Goal: Task Accomplishment & Management: Manage account settings

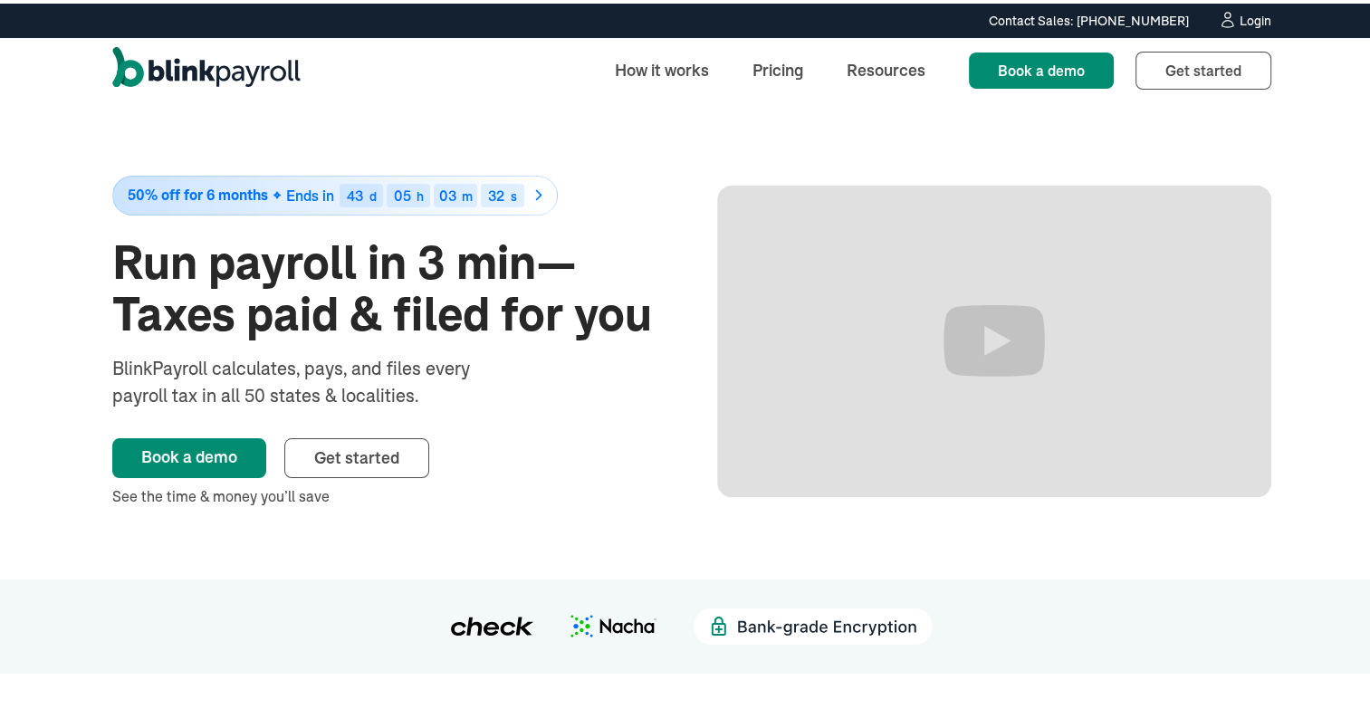
click at [1242, 27] on div "Contact Sales: [PHONE_NUMBER] Contact Sales: [PHONE_NUMBER] Login" at bounding box center [692, 17] width 1384 height 34
click at [1241, 23] on div "Login" at bounding box center [1256, 17] width 32 height 13
